Goal: Task Accomplishment & Management: Complete application form

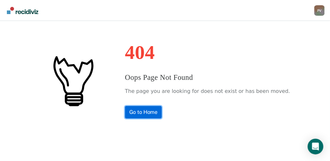
click at [149, 114] on link "Go to Home" at bounding box center [143, 112] width 37 height 12
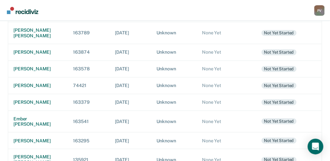
scroll to position [174, 0]
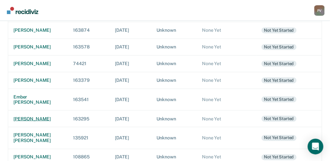
click at [34, 122] on div "[PERSON_NAME]" at bounding box center [37, 119] width 49 height 6
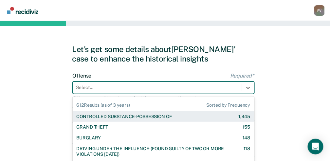
click at [116, 91] on div "612 results available. Use Up and Down to choose options, press Enter to select…" at bounding box center [164, 87] width 182 height 12
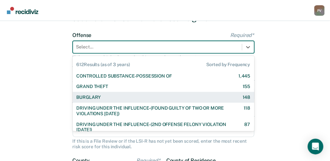
scroll to position [49, 0]
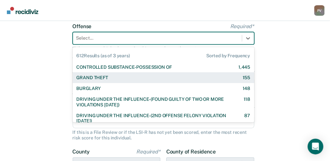
click at [116, 78] on div "GRAND THEFT 155" at bounding box center [164, 78] width 174 height 6
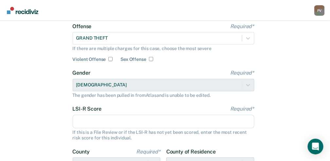
click at [95, 123] on input "LSI-R Score Required*" at bounding box center [164, 122] width 182 height 14
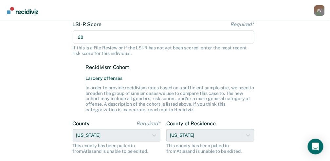
scroll to position [137, 0]
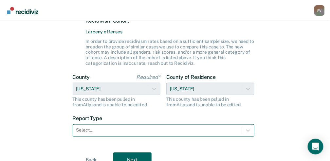
type input "28"
click at [124, 130] on div "Select..." at bounding box center [164, 130] width 182 height 12
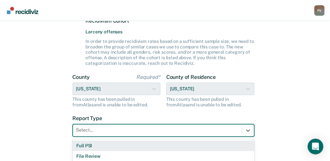
scroll to position [196, 0]
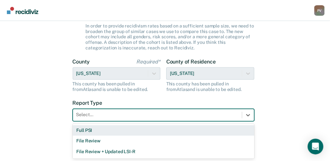
click at [121, 131] on div "Full PSI" at bounding box center [164, 130] width 182 height 11
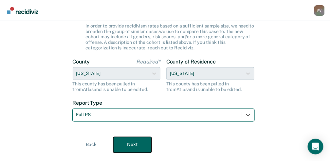
click at [128, 147] on button "Next" at bounding box center [132, 145] width 38 height 16
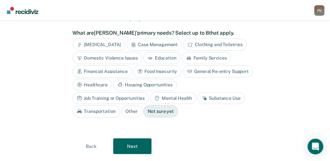
click at [164, 58] on div "Education" at bounding box center [161, 58] width 37 height 12
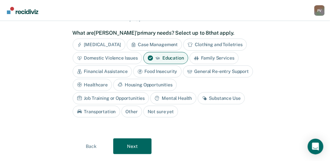
click at [135, 82] on div "Housing Opportunities" at bounding box center [144, 85] width 63 height 12
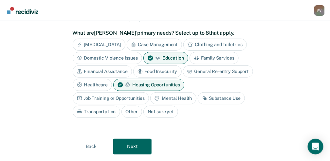
click at [219, 97] on div "Substance Use" at bounding box center [221, 98] width 47 height 12
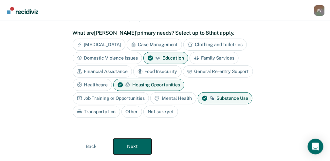
click at [136, 146] on button "Next" at bounding box center [132, 147] width 38 height 16
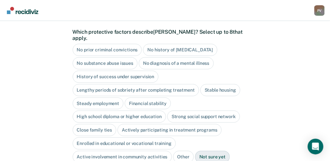
scroll to position [35, 0]
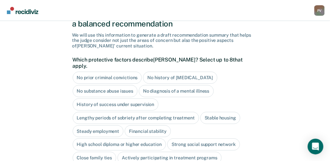
click at [112, 72] on div "No prior criminal convictions" at bounding box center [107, 78] width 69 height 12
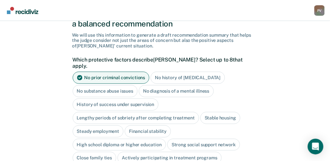
click at [186, 85] on div "No diagnosis of a mental illness" at bounding box center [176, 91] width 75 height 12
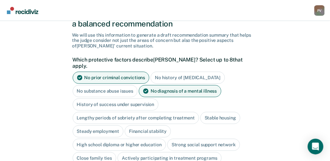
click at [114, 125] on div "Steady employment" at bounding box center [98, 131] width 51 height 12
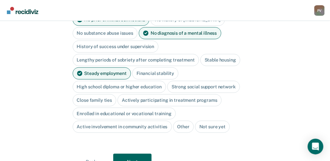
scroll to position [100, 0]
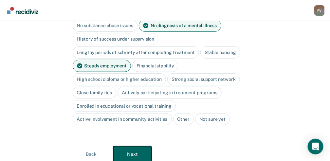
click at [140, 146] on button "Next" at bounding box center [132, 154] width 38 height 16
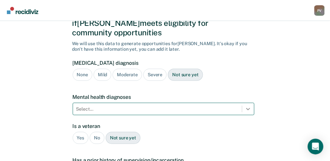
scroll to position [83, 0]
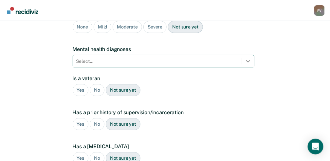
click at [248, 67] on div "Select..." at bounding box center [164, 61] width 182 height 12
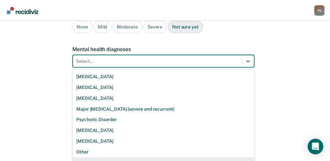
click at [92, 157] on div "None" at bounding box center [164, 162] width 182 height 11
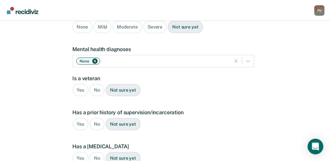
click at [96, 84] on div "No" at bounding box center [97, 90] width 15 height 12
click at [96, 118] on div "No" at bounding box center [97, 124] width 15 height 12
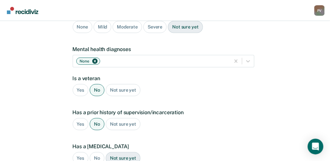
click at [97, 152] on div "No" at bounding box center [97, 158] width 15 height 12
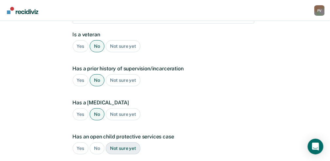
scroll to position [149, 0]
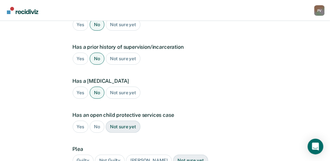
click at [92, 121] on div "No" at bounding box center [97, 127] width 15 height 12
click at [83, 155] on div "Guilty" at bounding box center [83, 161] width 21 height 12
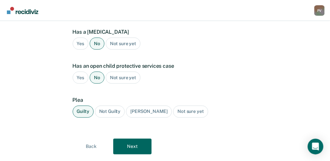
scroll to position [203, 0]
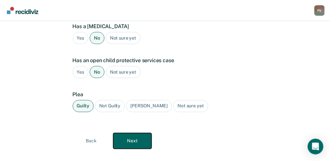
click at [141, 133] on button "Next" at bounding box center [132, 141] width 38 height 16
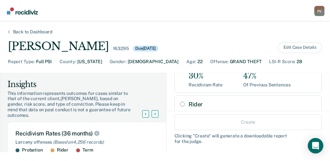
scroll to position [65, 0]
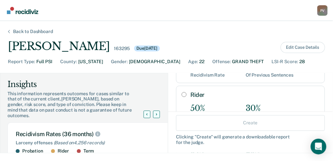
click at [182, 94] on input "Rider" at bounding box center [184, 94] width 5 height 5
radio input "true"
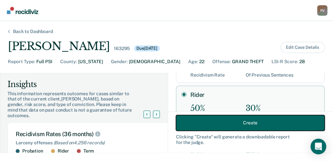
click at [198, 124] on button "Create" at bounding box center [250, 123] width 149 height 16
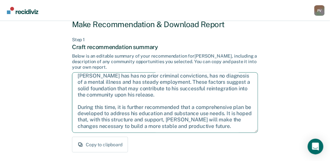
scroll to position [44, 0]
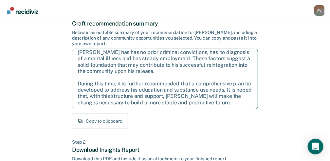
drag, startPoint x: 78, startPoint y: 100, endPoint x: 234, endPoint y: 107, distance: 156.5
click at [234, 107] on textarea "Given the circumstances of this case, it is recommended that [PERSON_NAME] be s…" at bounding box center [165, 79] width 186 height 61
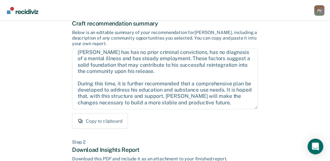
click at [236, 138] on div "Back to Case Make Recommendation & Download Report Step 1 Craft recommendation …" at bounding box center [165, 153] width 186 height 336
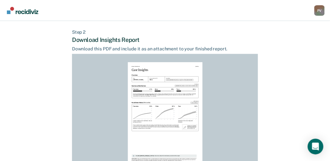
scroll to position [212, 0]
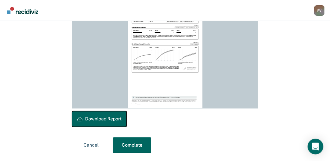
click at [107, 119] on button "Download Report" at bounding box center [99, 119] width 55 height 16
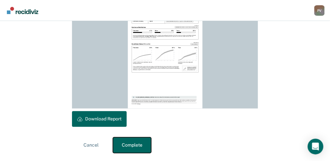
click at [125, 146] on button "Complete" at bounding box center [132, 145] width 38 height 16
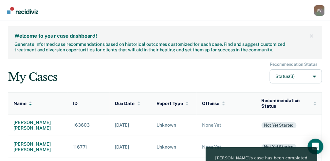
click at [125, 146] on td "[DATE]" at bounding box center [131, 147] width 42 height 22
